Goal: Task Accomplishment & Management: Manage account settings

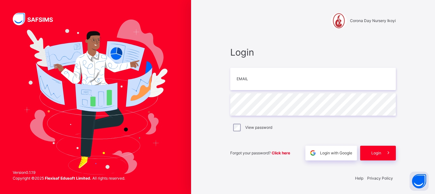
click at [252, 81] on input "email" at bounding box center [314, 79] width 166 height 22
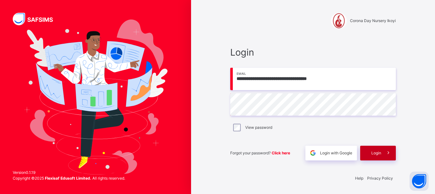
type input "**********"
click at [372, 150] on span "Login" at bounding box center [377, 153] width 10 height 6
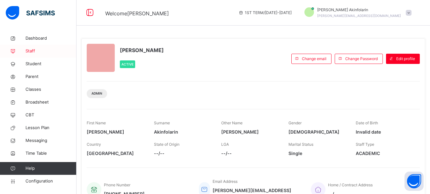
click at [32, 50] on span "Staff" at bounding box center [51, 51] width 51 height 6
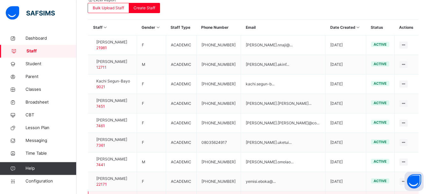
scroll to position [218, 0]
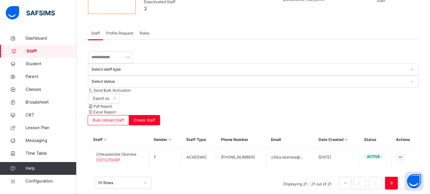
scroll to position [43, 0]
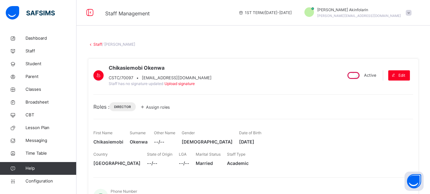
click at [165, 109] on span "Assign roles" at bounding box center [158, 107] width 24 height 5
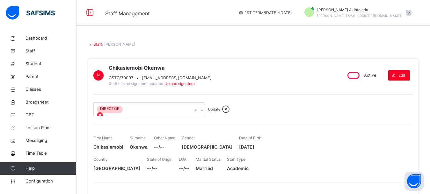
click at [102, 116] on icon at bounding box center [100, 115] width 4 height 4
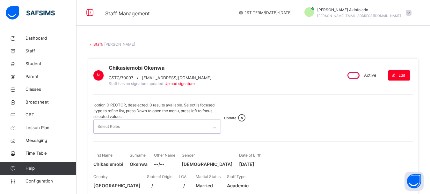
click at [224, 115] on span "Update" at bounding box center [230, 117] width 12 height 4
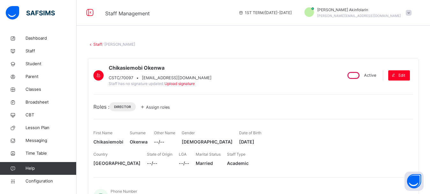
click at [146, 110] on icon at bounding box center [142, 106] width 7 height 6
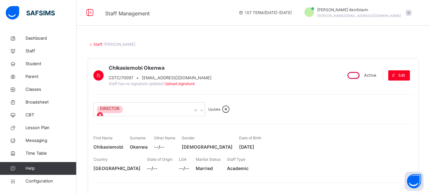
click at [102, 117] on icon at bounding box center [100, 115] width 4 height 4
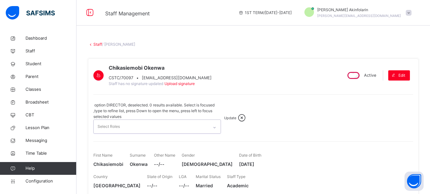
click at [237, 114] on icon at bounding box center [241, 118] width 11 height 10
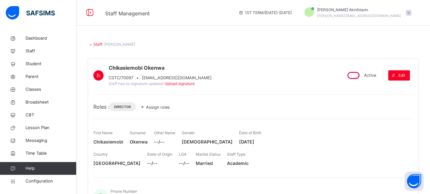
click at [146, 110] on icon at bounding box center [142, 106] width 7 height 6
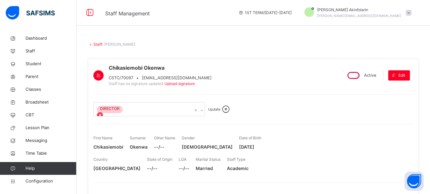
click at [102, 116] on icon at bounding box center [100, 115] width 4 height 4
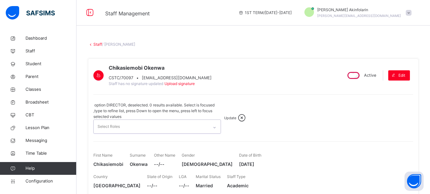
click at [209, 122] on div at bounding box center [214, 127] width 11 height 10
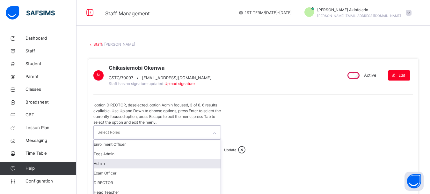
click at [268, 110] on div "option DIRECTOR, deselected. option Admin focused, 3 of 6. 6 results available.…" at bounding box center [253, 149] width 320 height 95
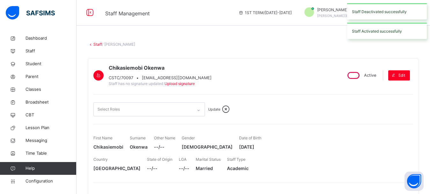
click at [231, 114] on icon at bounding box center [225, 109] width 11 height 10
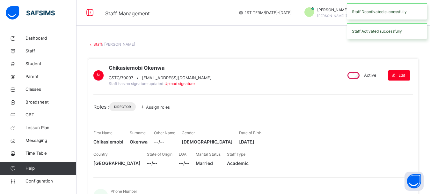
click at [146, 110] on icon at bounding box center [142, 106] width 7 height 6
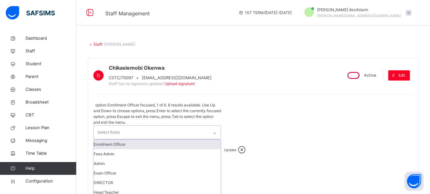
click at [146, 125] on div "Select Roles" at bounding box center [151, 131] width 115 height 13
